Goal: Check status: Check status

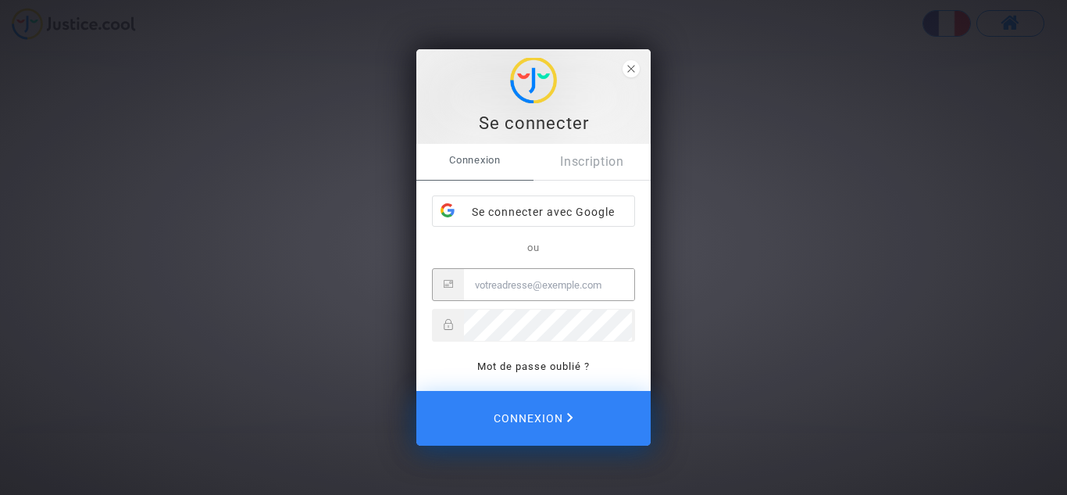
click at [535, 284] on input "Email" at bounding box center [549, 284] width 170 height 31
type input "[EMAIL_ADDRESS][DOMAIN_NAME]"
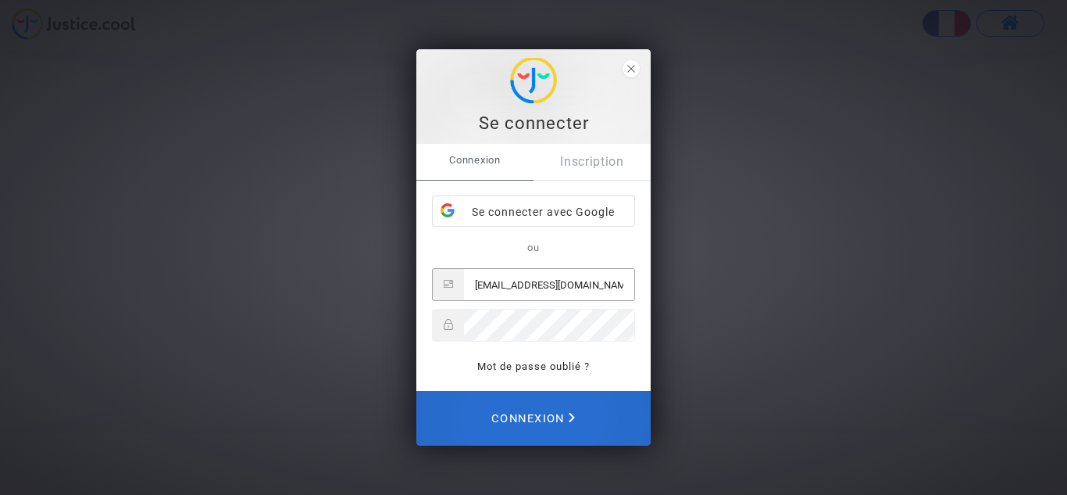
click at [528, 410] on span "Connexion" at bounding box center [533, 418] width 84 height 34
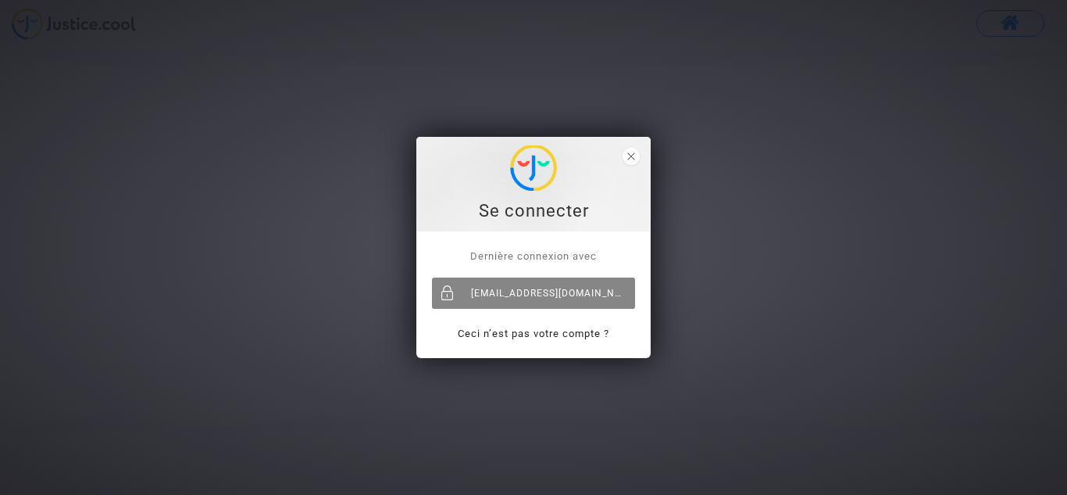
click at [556, 290] on div "noun_mn@yahoo.fr" at bounding box center [533, 292] width 203 height 31
click at [548, 290] on div "[EMAIL_ADDRESS][DOMAIN_NAME]" at bounding box center [533, 292] width 203 height 31
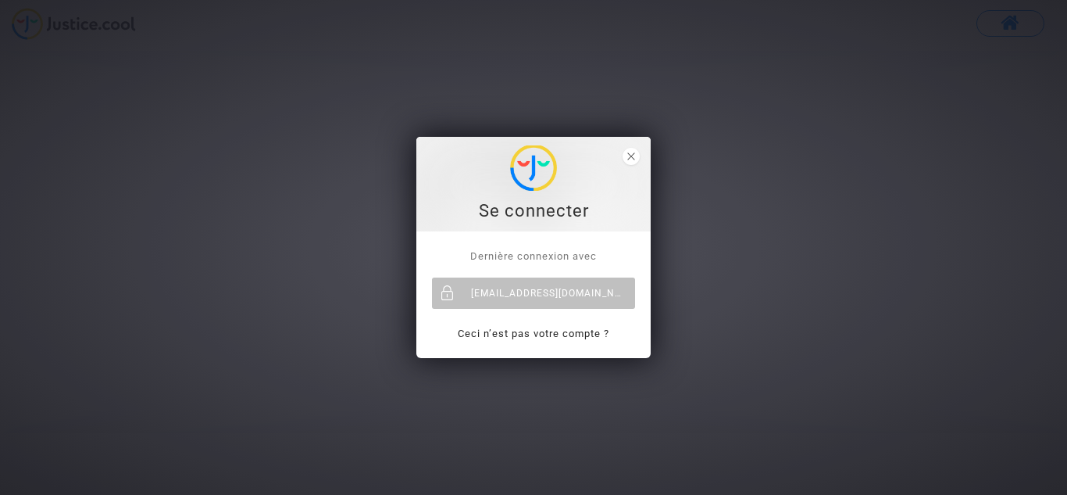
click at [549, 254] on span "Dernière connexion avec" at bounding box center [533, 256] width 127 height 12
click at [563, 248] on p "Dernière connexion avec" at bounding box center [533, 256] width 203 height 18
click at [632, 155] on icon "close" at bounding box center [631, 156] width 8 height 8
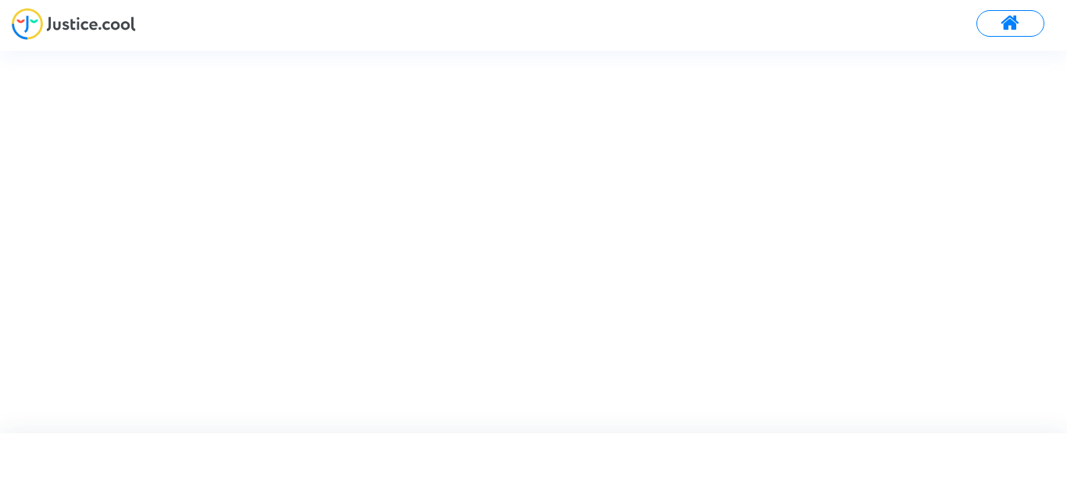
click at [579, 24] on div at bounding box center [533, 29] width 1067 height 43
click at [108, 20] on img at bounding box center [74, 24] width 124 height 32
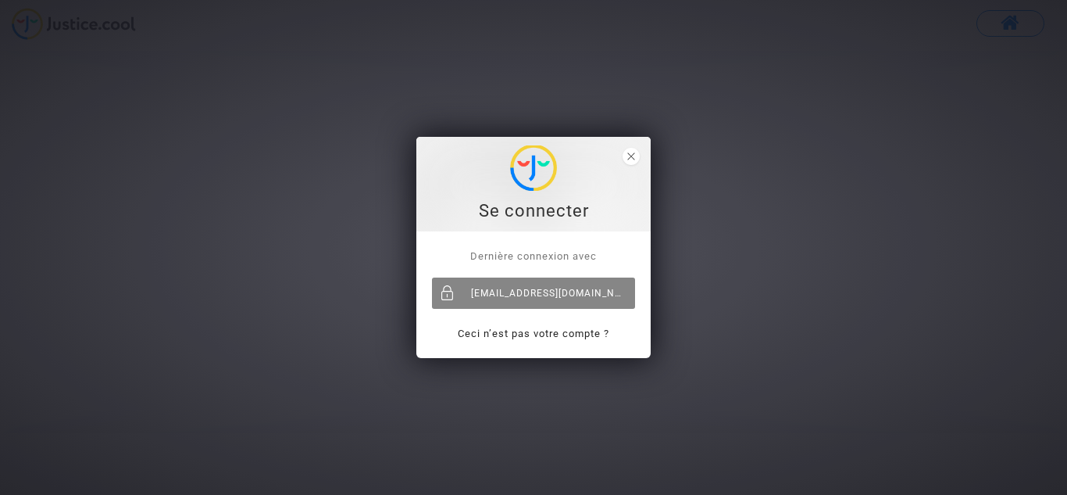
click at [525, 294] on div "[EMAIL_ADDRESS][DOMAIN_NAME]" at bounding box center [533, 292] width 203 height 31
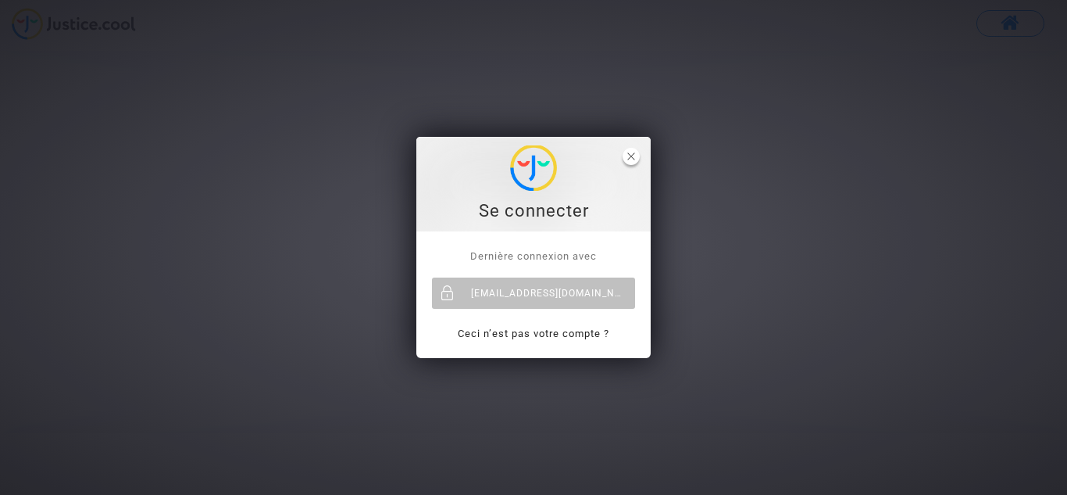
click at [629, 155] on icon "close" at bounding box center [631, 156] width 8 height 8
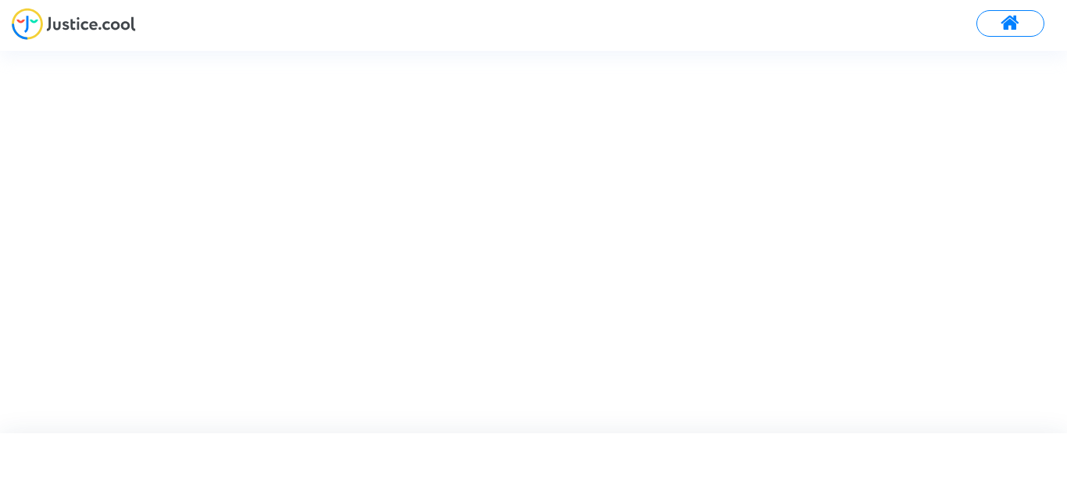
click at [794, 109] on div at bounding box center [547, 241] width 1095 height 381
click at [526, 84] on div at bounding box center [547, 241] width 1095 height 381
click at [696, 88] on div at bounding box center [547, 241] width 1095 height 381
click at [434, 63] on div at bounding box center [547, 241] width 1095 height 381
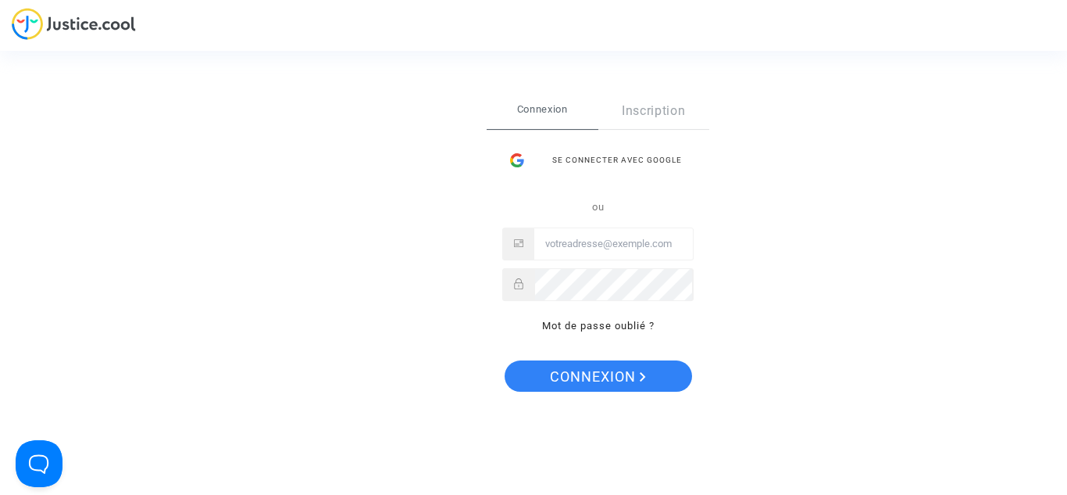
type input "noun_mn@yahoo.fr"
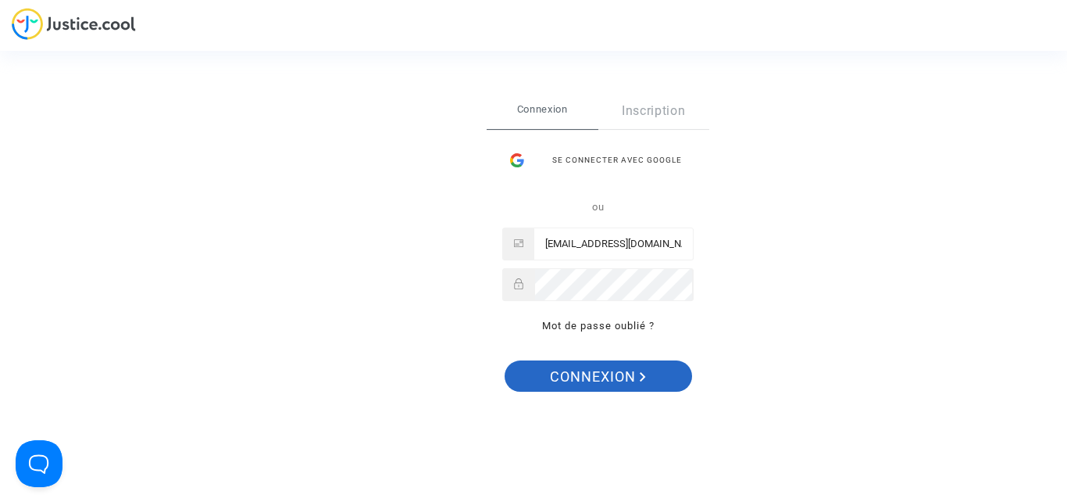
click at [620, 379] on span "Connexion" at bounding box center [598, 376] width 96 height 33
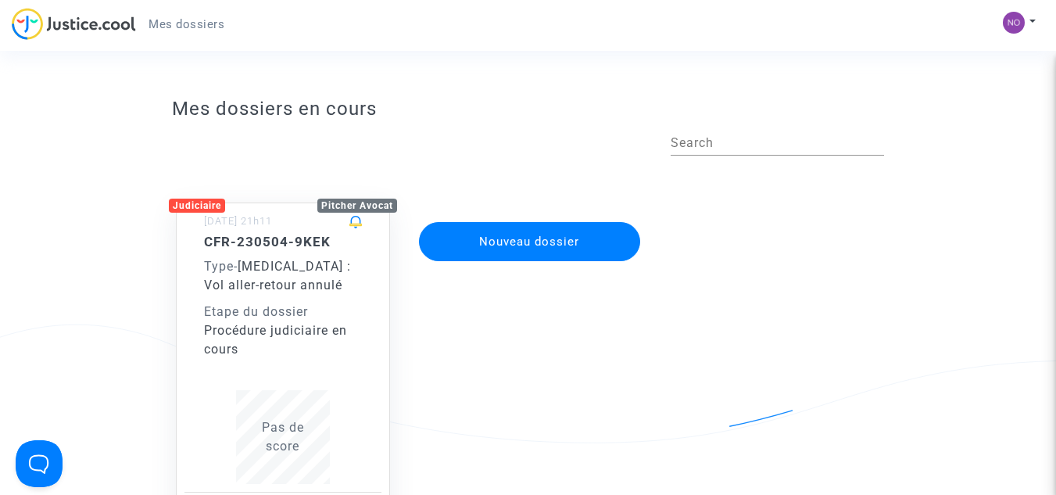
click at [278, 266] on span "[MEDICAL_DATA] : Vol aller-retour annulé" at bounding box center [277, 276] width 147 height 34
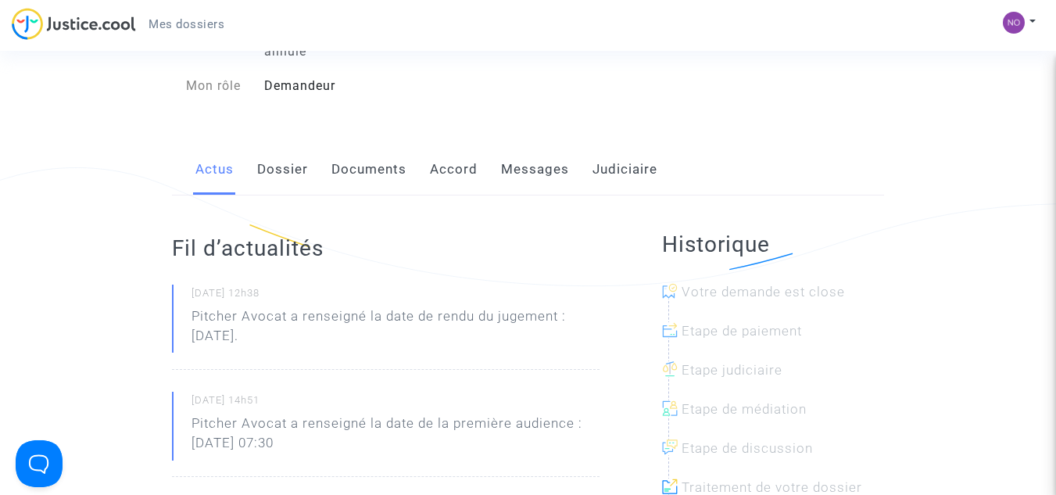
scroll to position [156, 0]
click at [275, 147] on link "Dossier" at bounding box center [282, 171] width 51 height 52
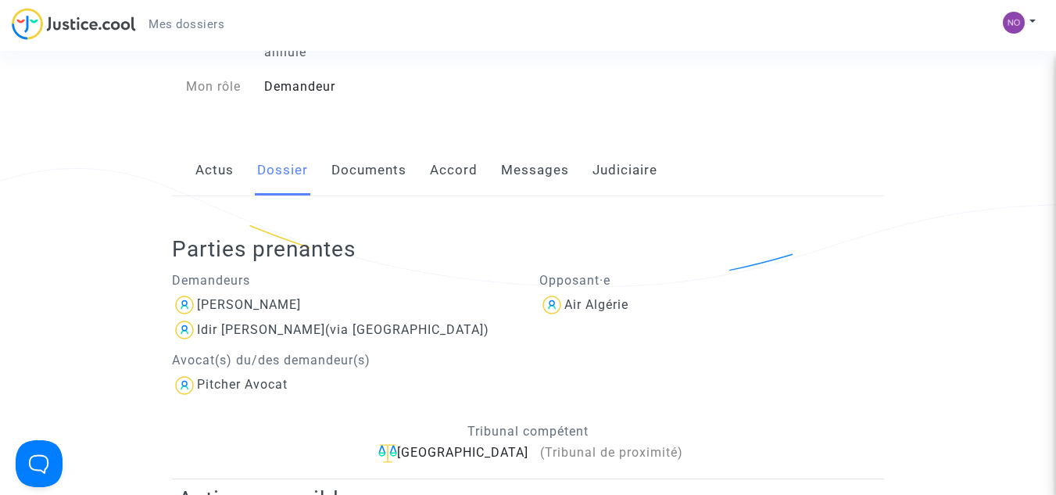
click at [384, 148] on link "Documents" at bounding box center [368, 171] width 75 height 52
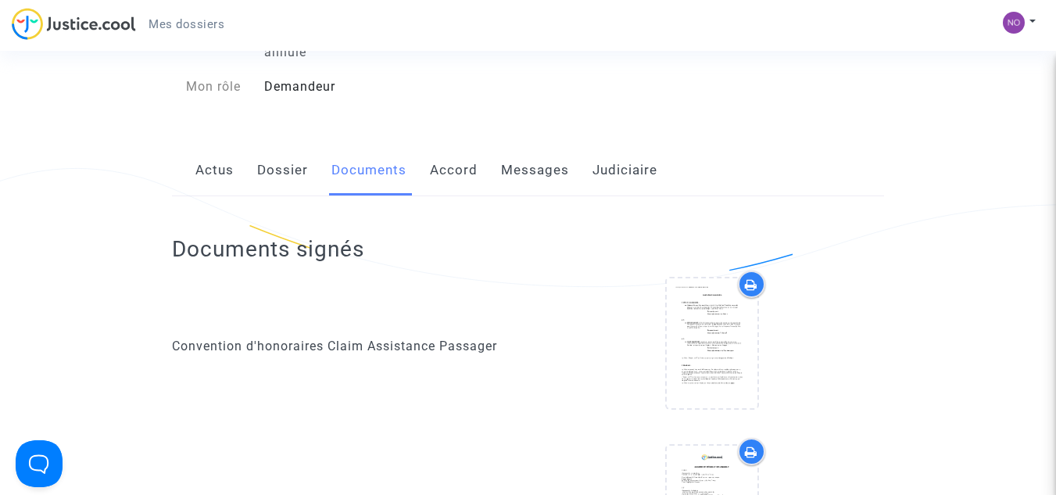
click at [460, 152] on link "Accord" at bounding box center [454, 171] width 48 height 52
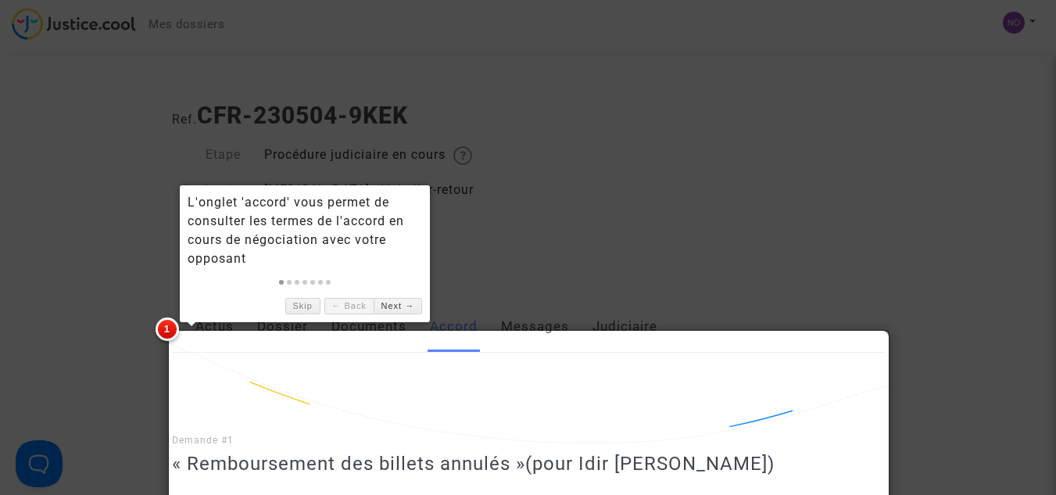
click at [569, 187] on div at bounding box center [528, 247] width 1056 height 495
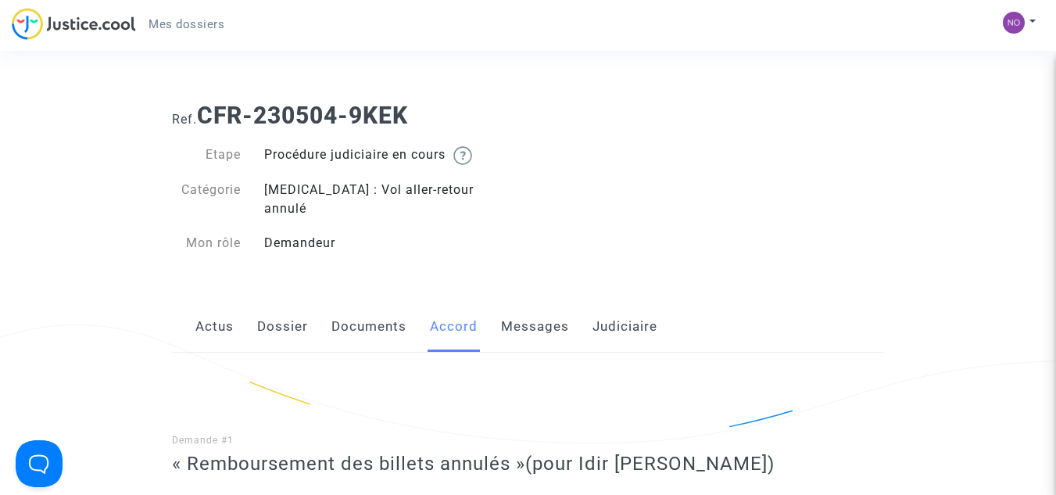
click at [271, 308] on link "Dossier" at bounding box center [282, 327] width 51 height 52
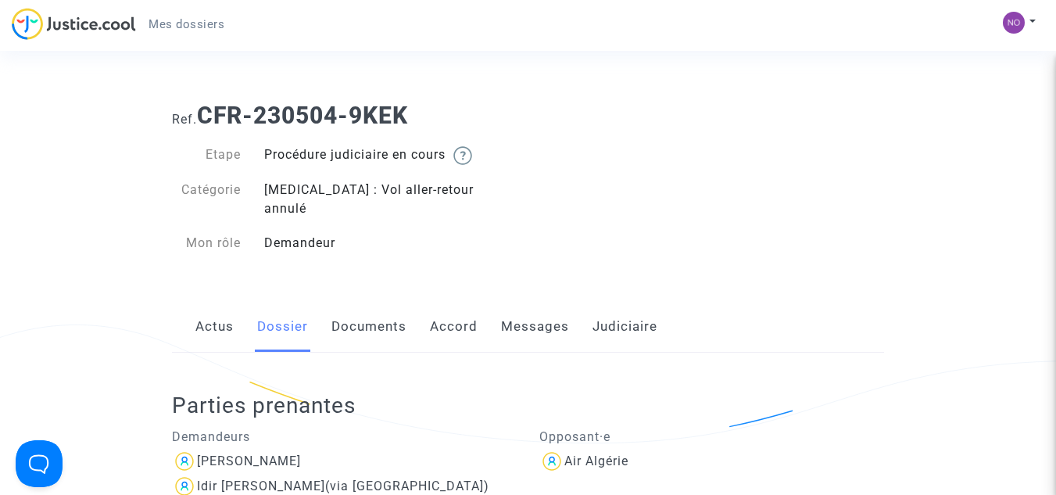
click at [466, 153] on img at bounding box center [462, 155] width 19 height 19
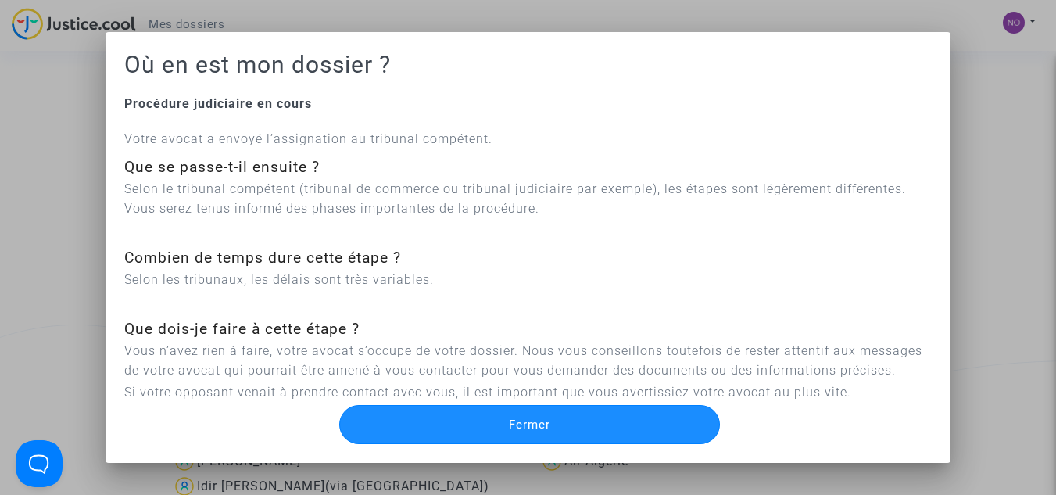
click at [547, 417] on span "Fermer" at bounding box center [529, 424] width 41 height 14
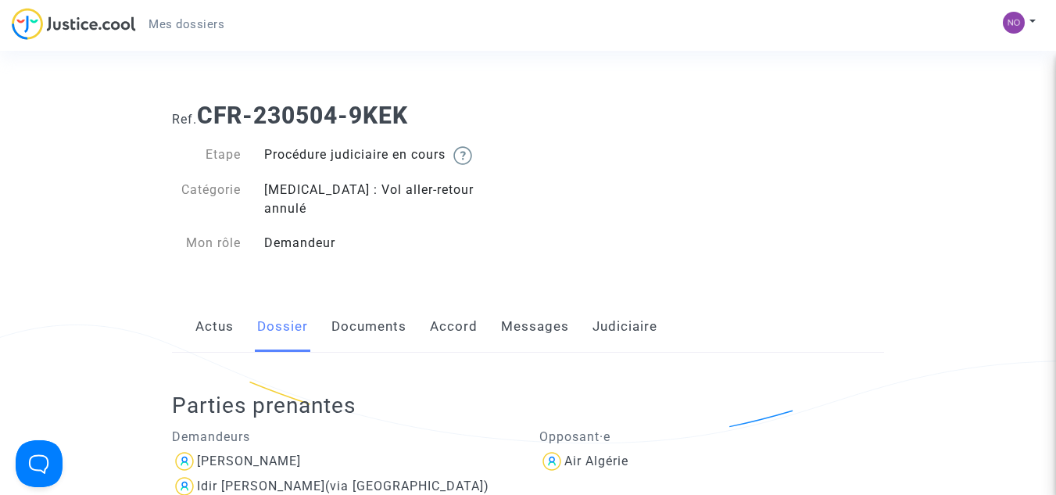
click at [120, 23] on img at bounding box center [74, 24] width 124 height 32
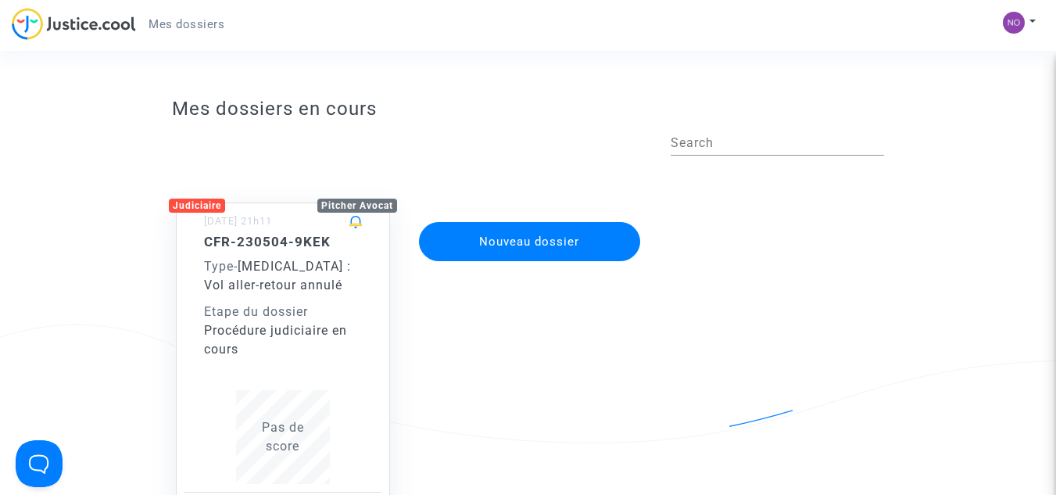
click at [78, 135] on app-disputes-list "Mes dossiers en cours Search Judiciaire Pitcher Avocat [DATE] 21h11 CFR-230504-…" at bounding box center [528, 376] width 950 height 572
click at [73, 173] on app-disputes-list "Mes dossiers en cours Search Judiciaire Pitcher Avocat [DATE] 21h11 CFR-230504-…" at bounding box center [528, 376] width 950 height 572
click at [99, 167] on app-disputes-list "Mes dossiers en cours Search Judiciaire Pitcher Avocat [DATE] 21h11 CFR-230504-…" at bounding box center [528, 376] width 950 height 572
click at [103, 169] on app-disputes-list "Mes dossiers en cours Search Judiciaire Pitcher Avocat 04/05/2023 - 21h11 CFR-2…" at bounding box center [528, 376] width 950 height 572
click at [127, 166] on app-disputes-list "Mes dossiers en cours Search Judiciaire Pitcher Avocat 04/05/2023 - 21h11 CFR-2…" at bounding box center [528, 376] width 950 height 572
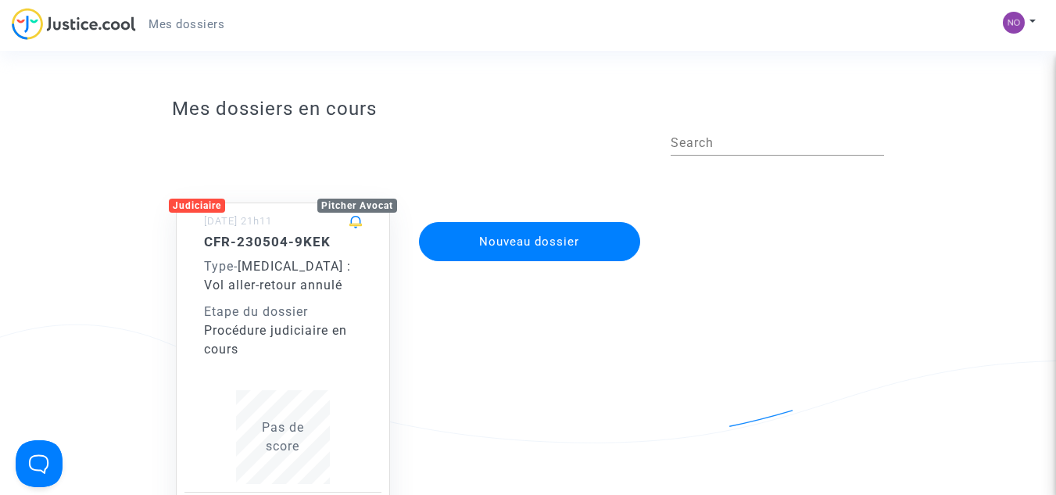
click at [980, 90] on app-disputes-list "Mes dossiers en cours Search Judiciaire Pitcher Avocat 04/05/2023 - 21h11 CFR-2…" at bounding box center [528, 376] width 950 height 572
click at [1030, 23] on button at bounding box center [1019, 22] width 34 height 23
click at [990, 101] on link "Déconnexion" at bounding box center [973, 105] width 123 height 25
